Goal: Task Accomplishment & Management: Use online tool/utility

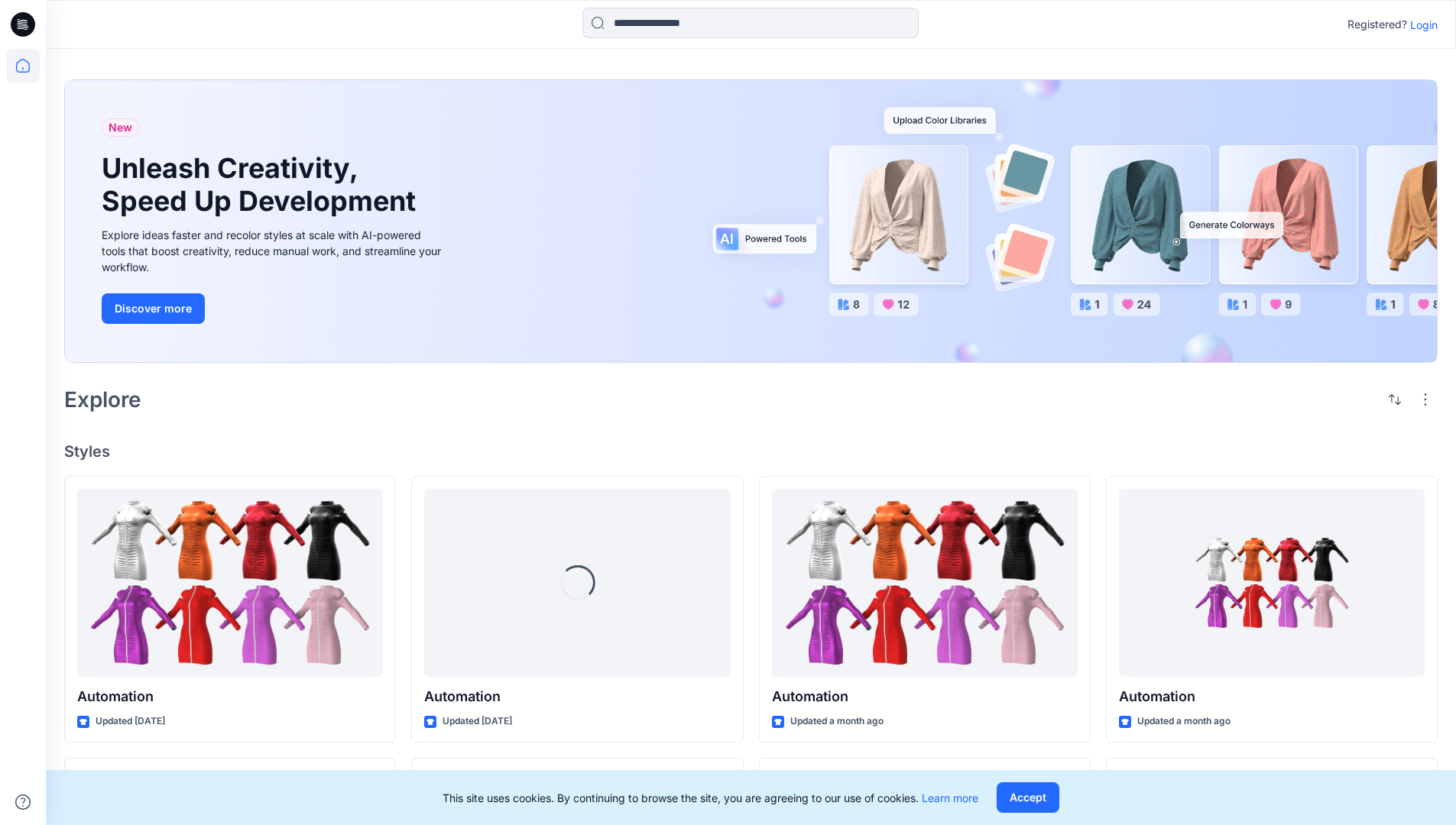
click at [1420, 25] on p "Login" at bounding box center [1424, 25] width 28 height 16
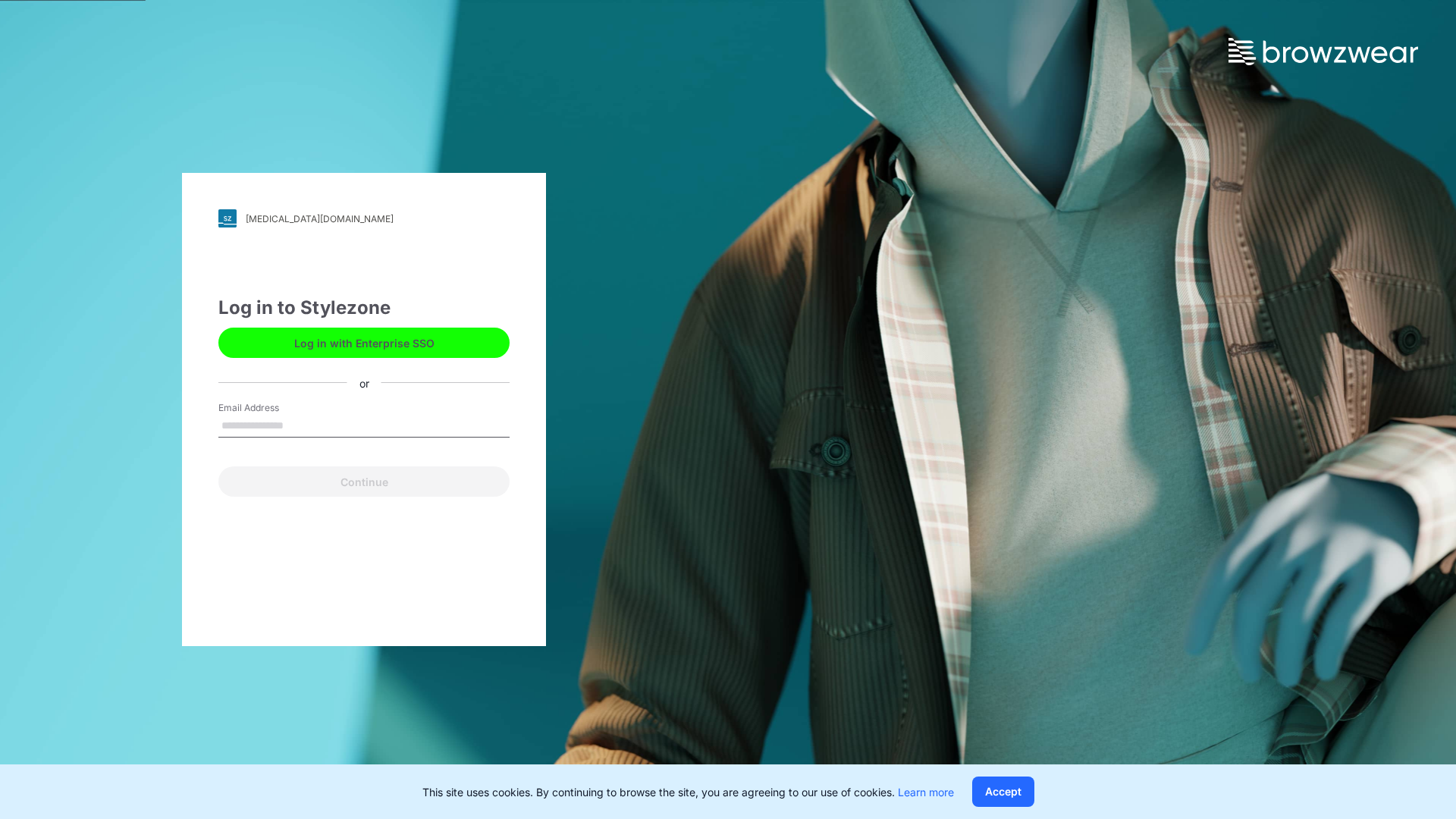
click at [299, 424] on input "Email Address" at bounding box center [363, 425] width 291 height 23
type input "**********"
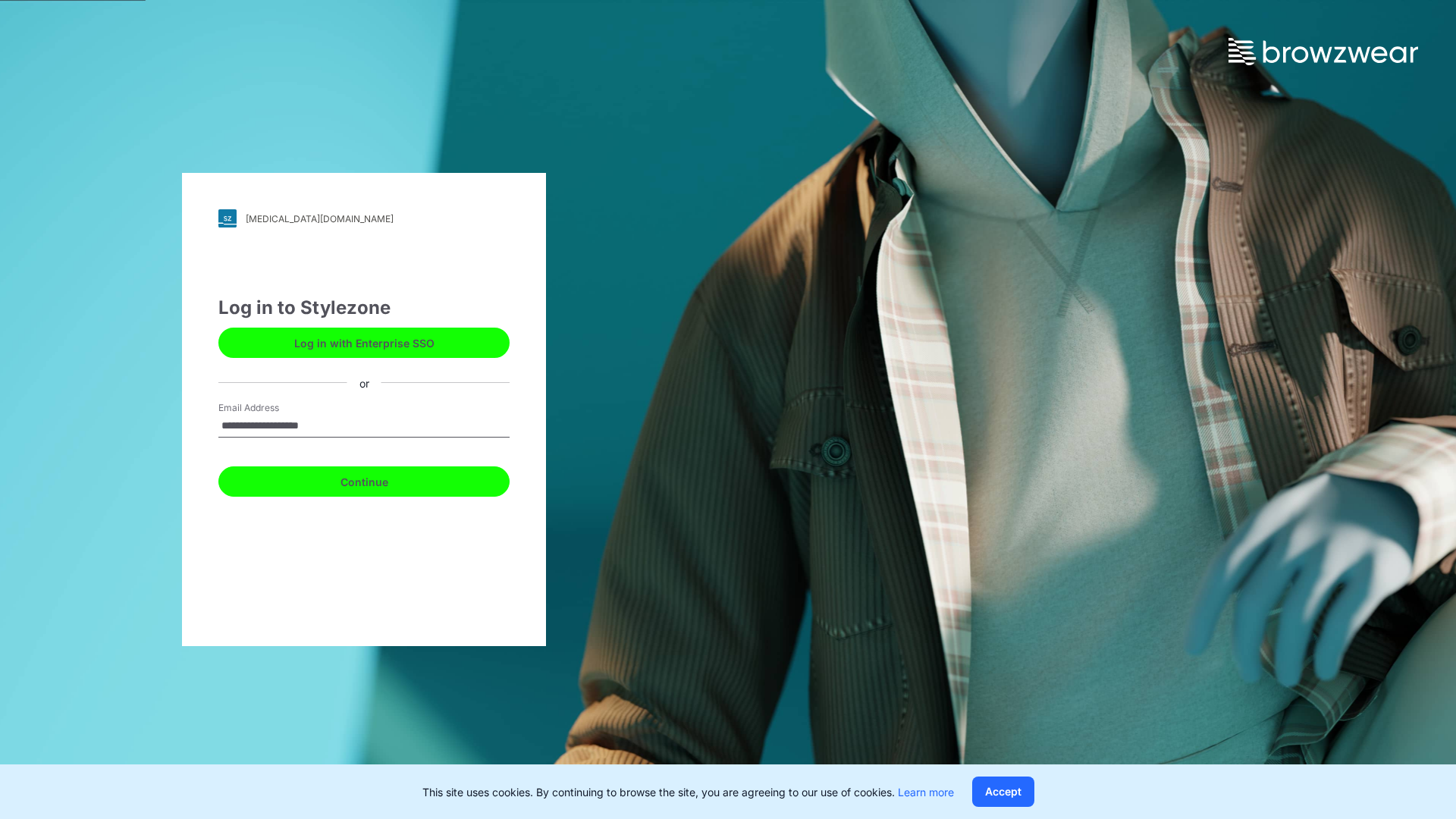
click at [381, 480] on button "Continue" at bounding box center [363, 482] width 291 height 31
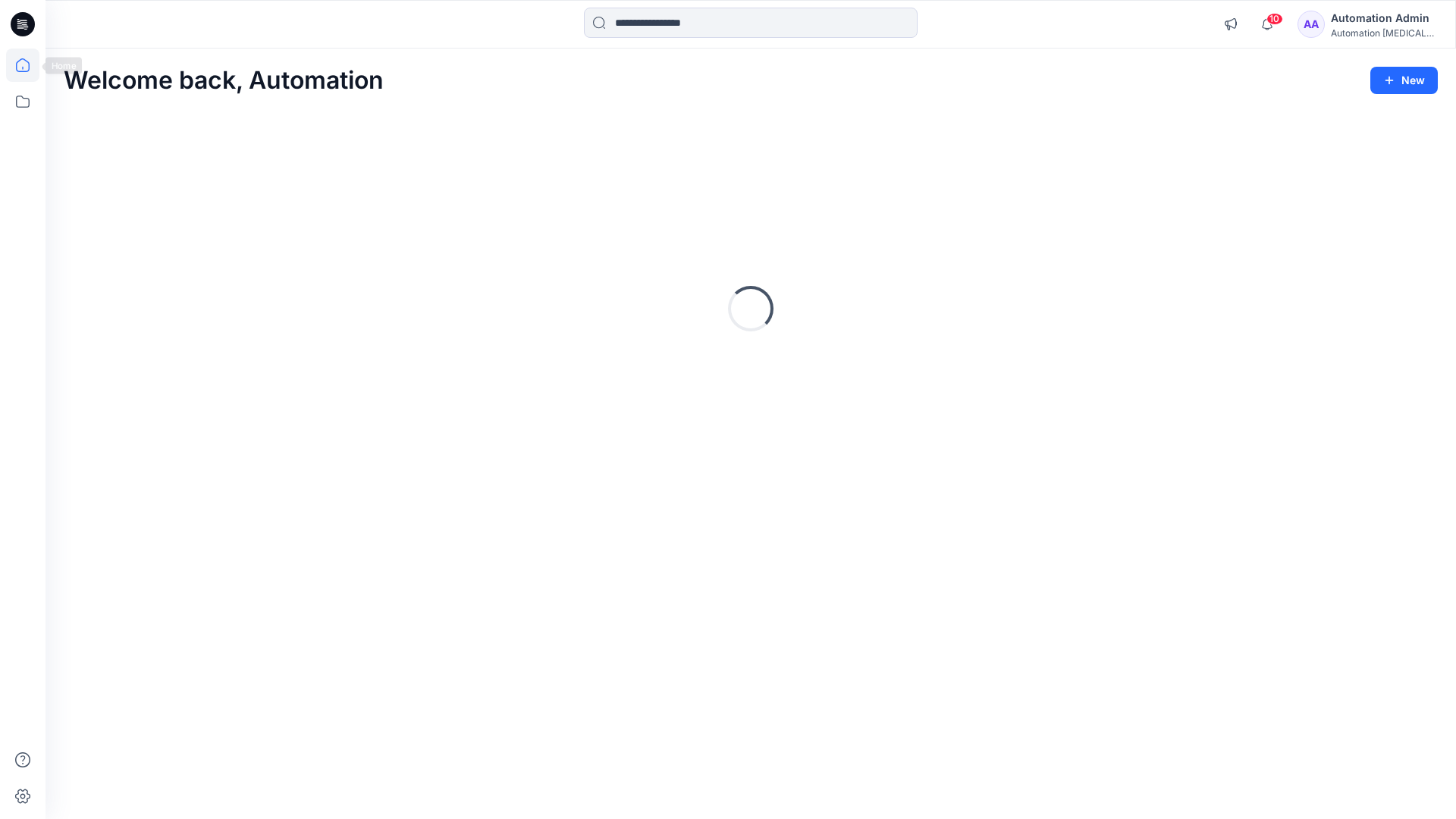
click at [29, 65] on icon at bounding box center [23, 65] width 14 height 14
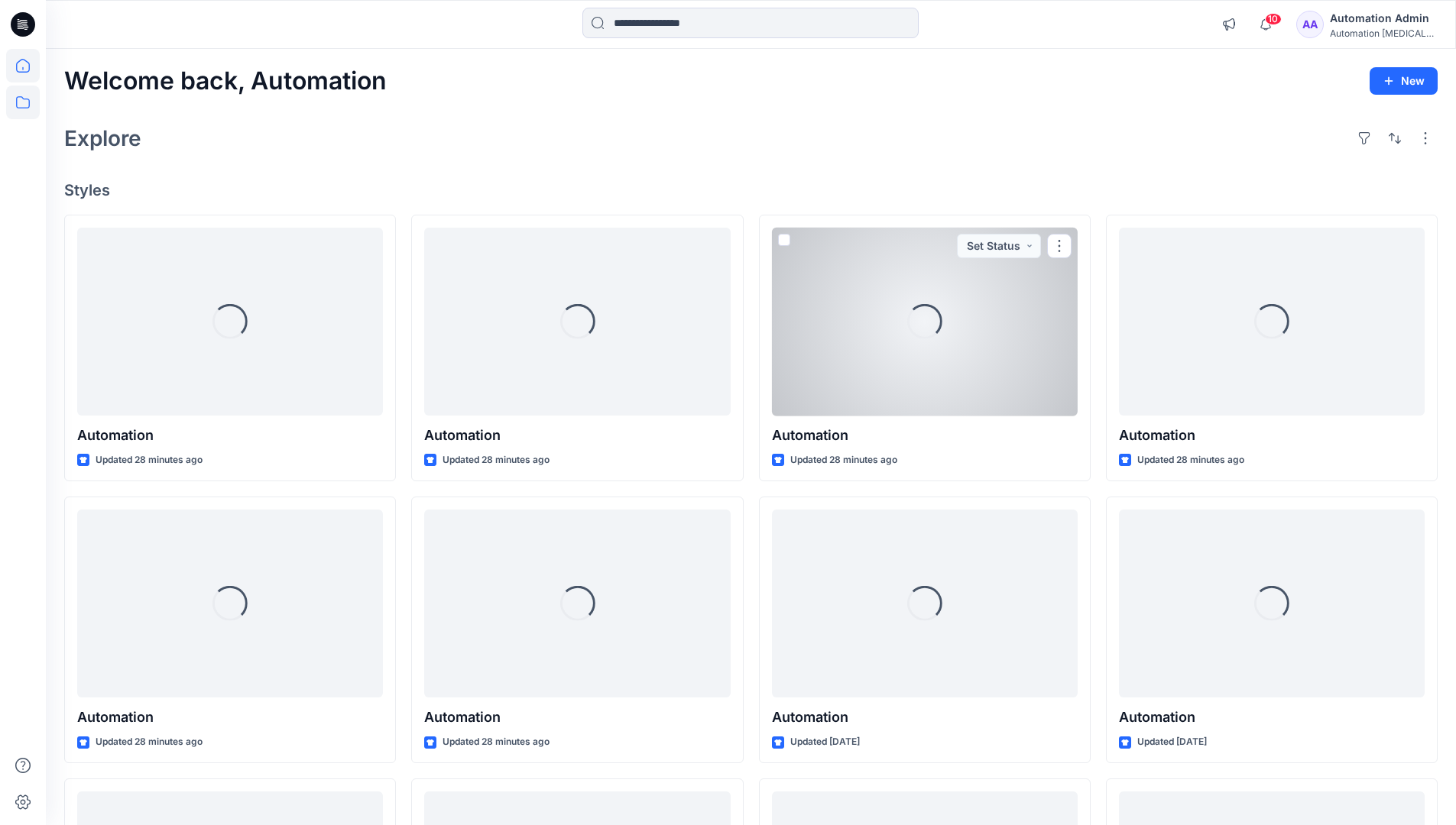
click at [20, 104] on icon at bounding box center [23, 102] width 34 height 34
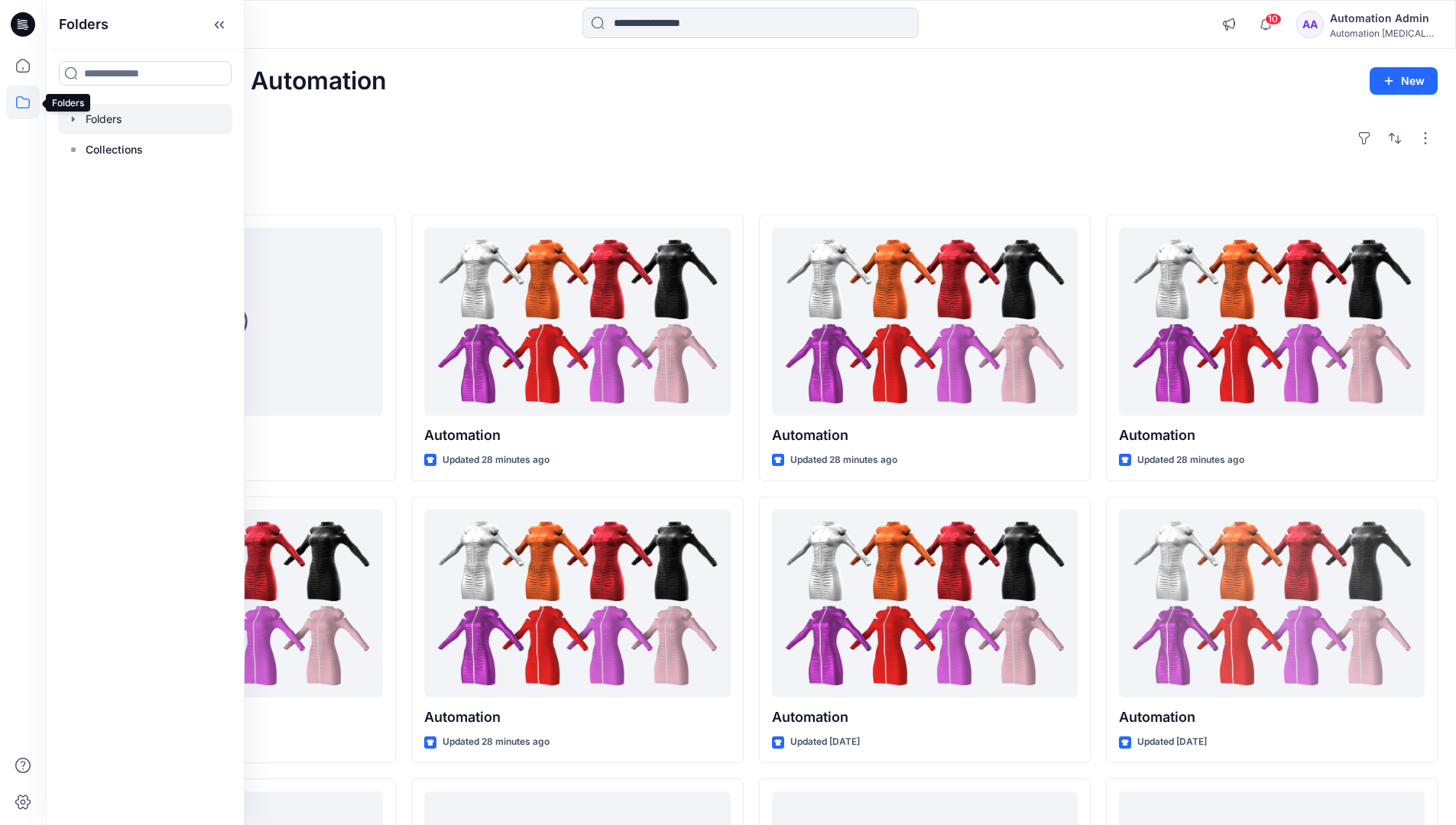
click at [139, 125] on div at bounding box center [144, 118] width 174 height 31
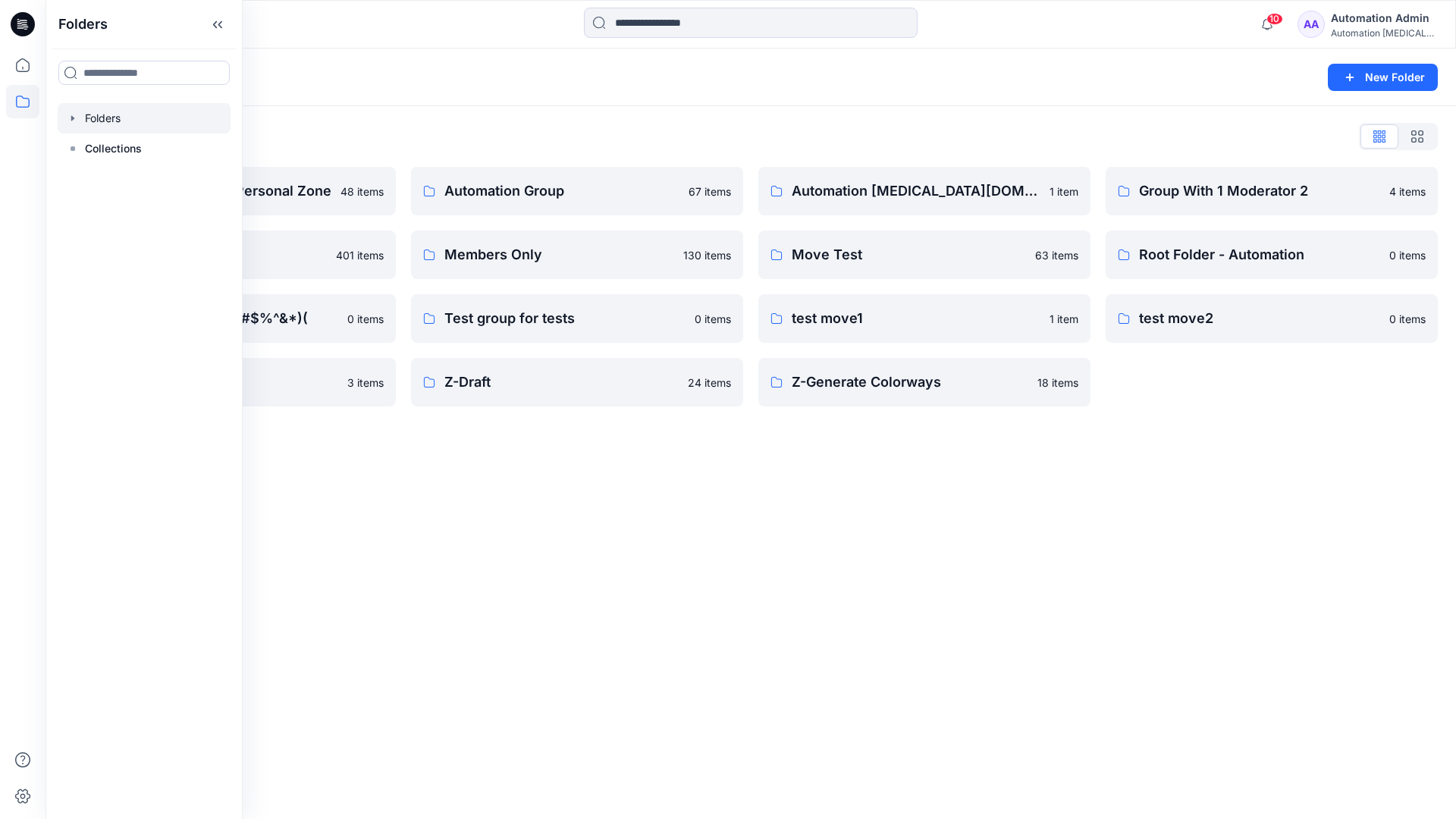
click at [686, 502] on div "Folders New Folder Folders List Automation Admin's Personal Zone 48 items membe…" at bounding box center [750, 433] width 1411 height 771
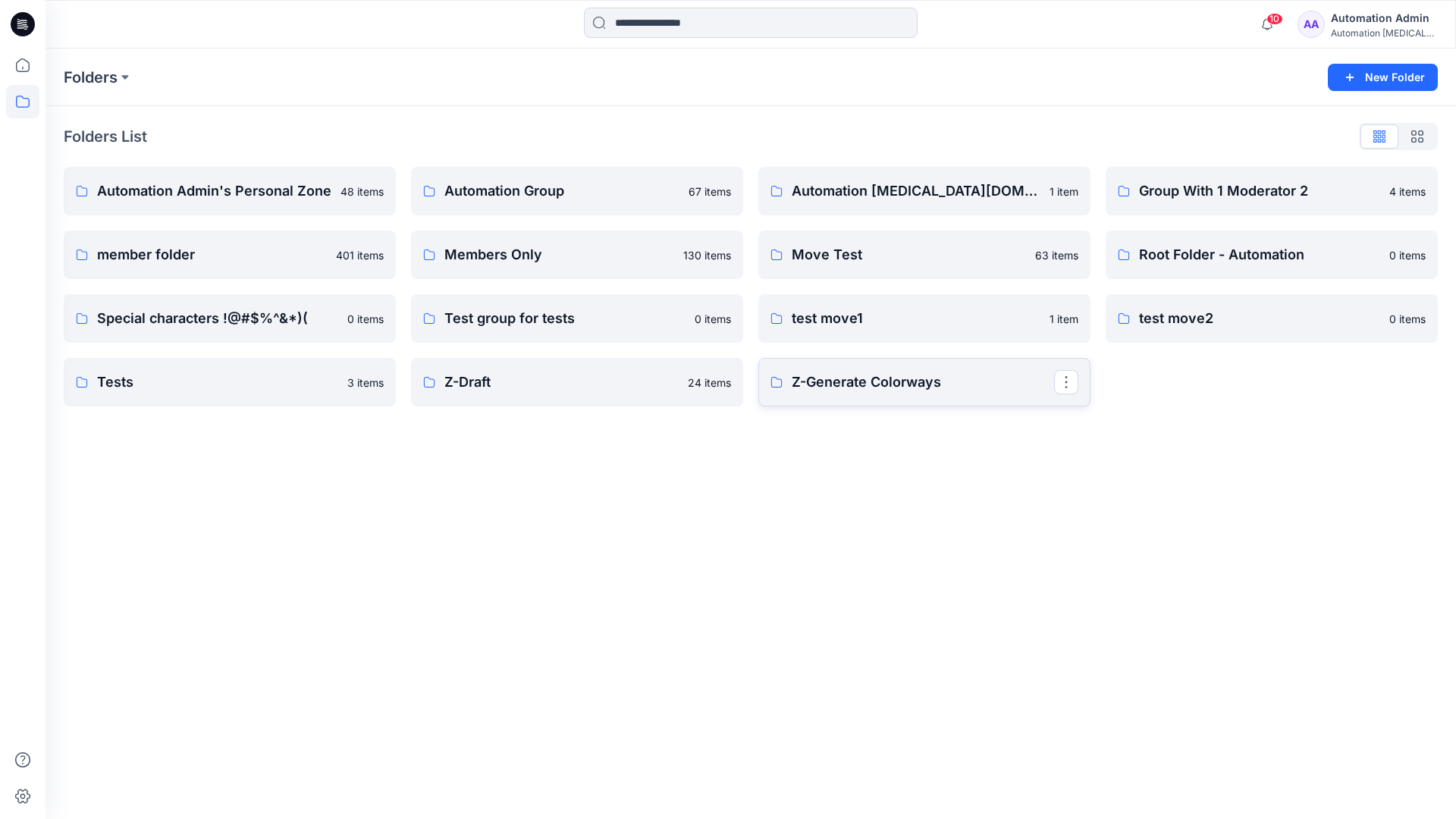
click at [838, 388] on p "Z-Generate Colorways" at bounding box center [923, 382] width 263 height 22
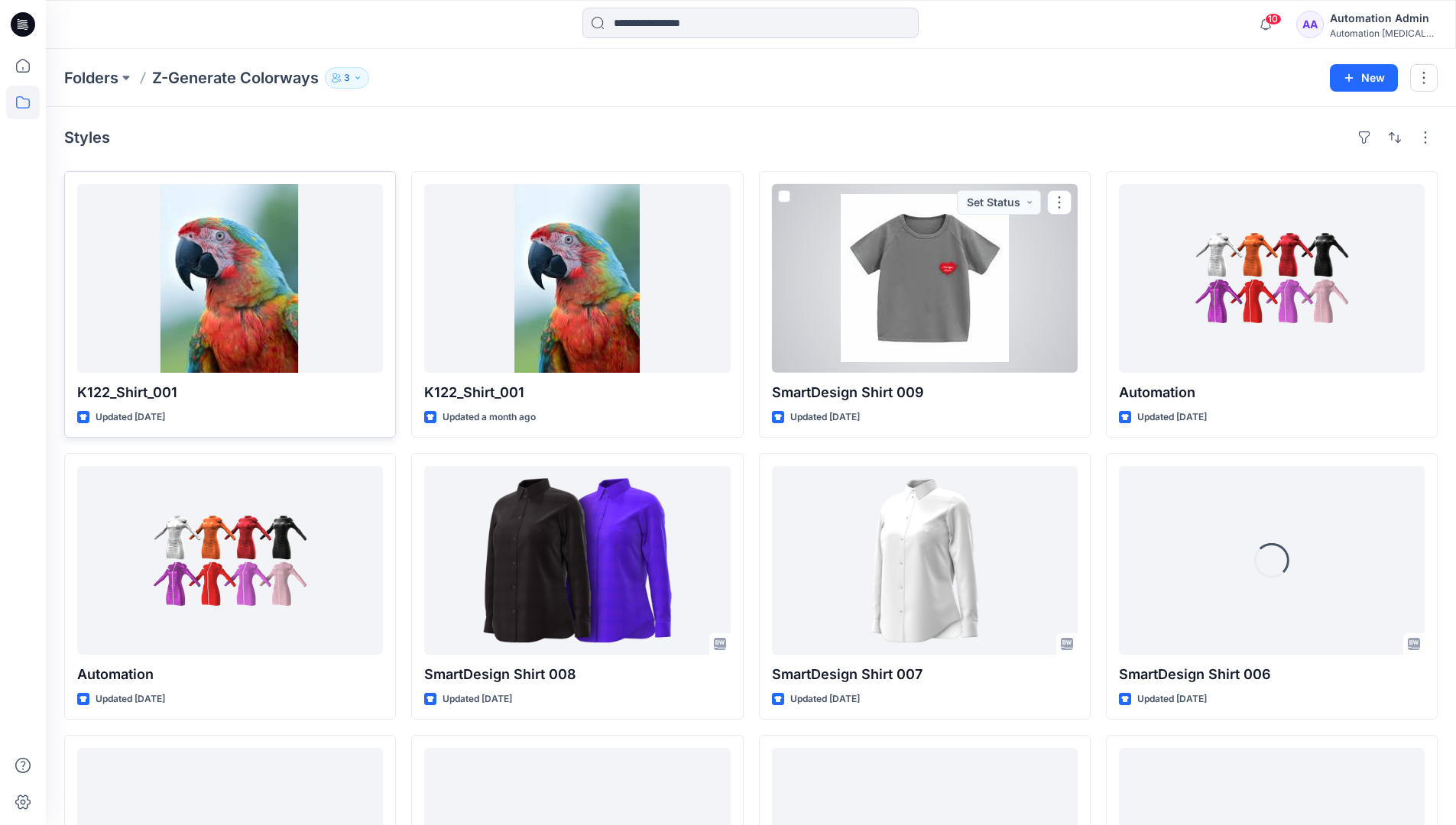
click at [298, 270] on div at bounding box center [230, 278] width 305 height 189
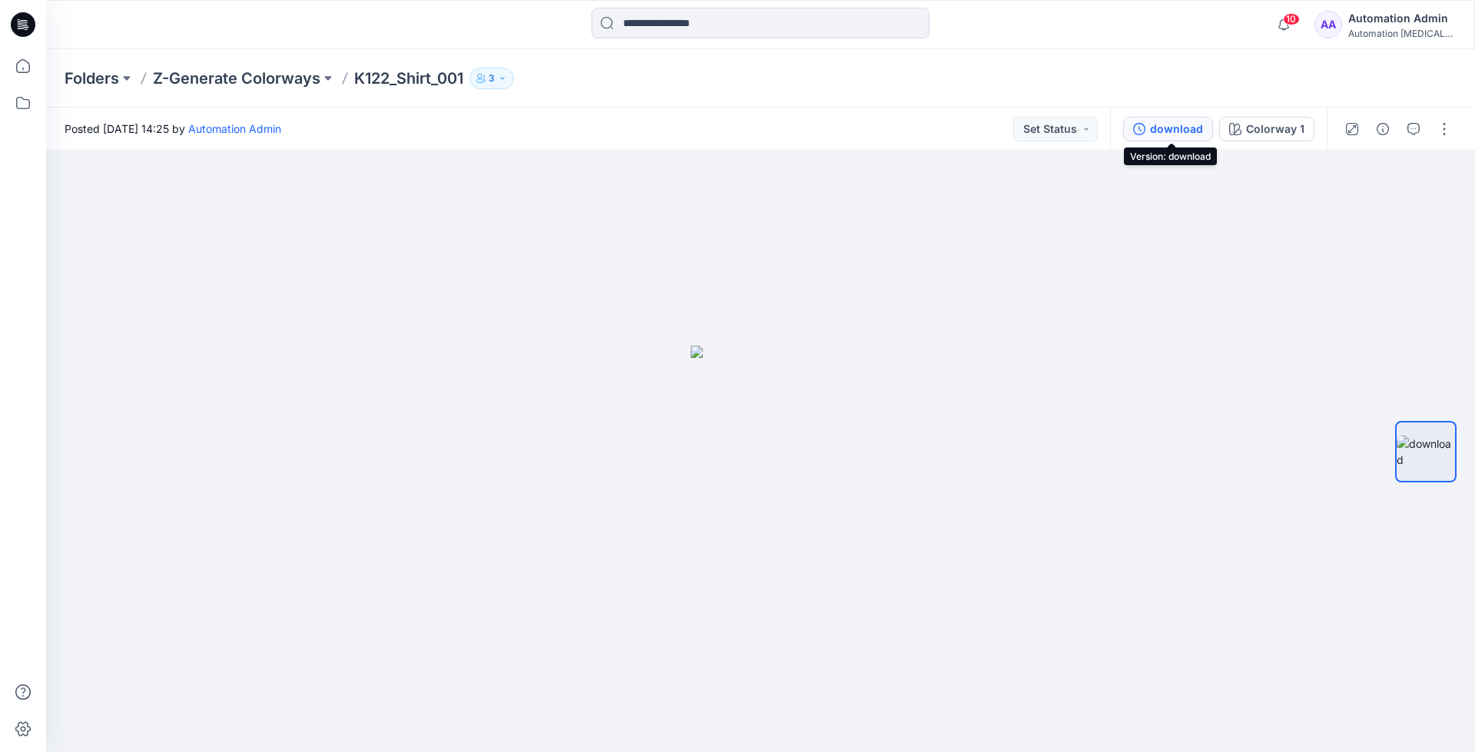
click at [1179, 128] on div "download" at bounding box center [1176, 129] width 53 height 17
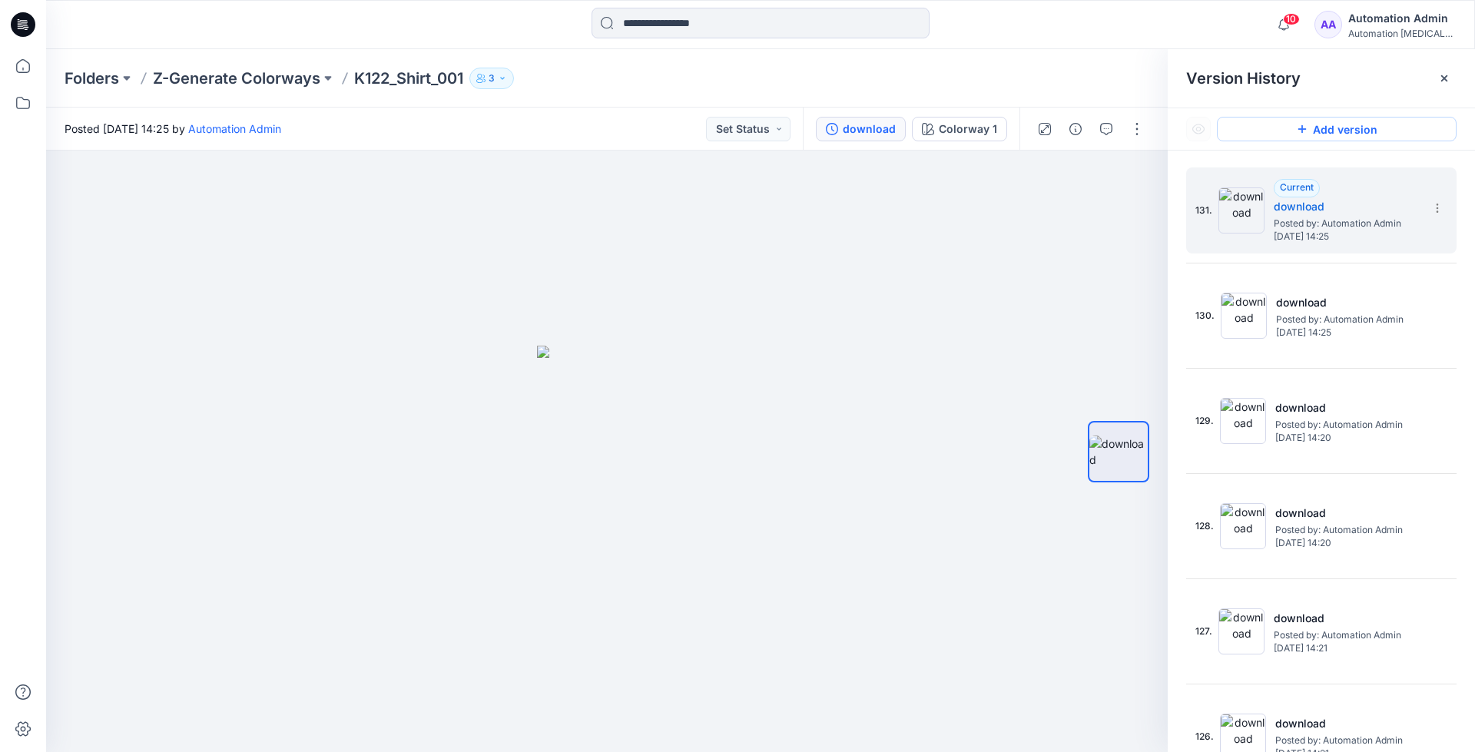
click at [1314, 137] on button "Add version" at bounding box center [1337, 129] width 240 height 25
